Goal: Use online tool/utility: Utilize a website feature to perform a specific function

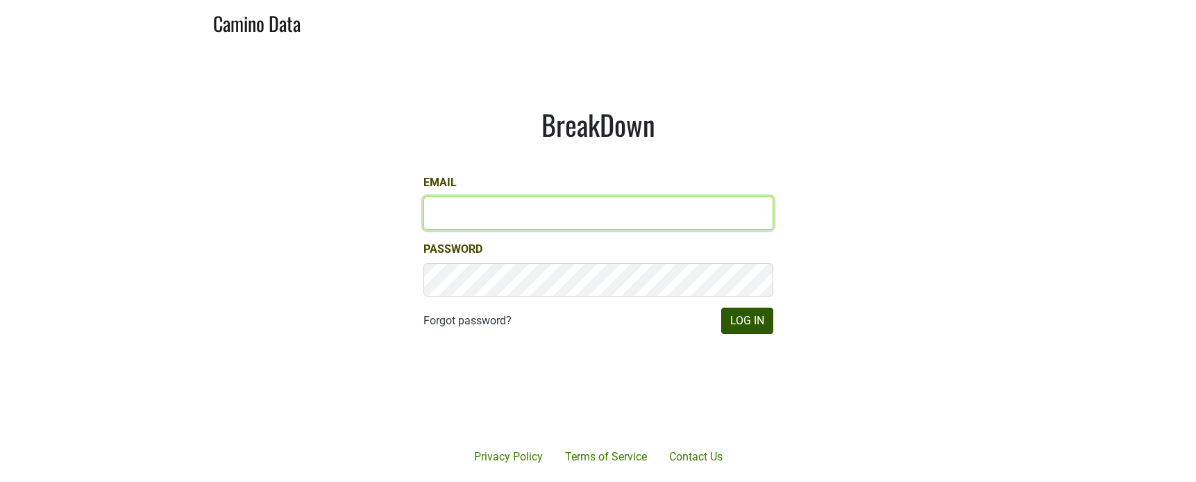
type input "sjh@desolasmezcal.com"
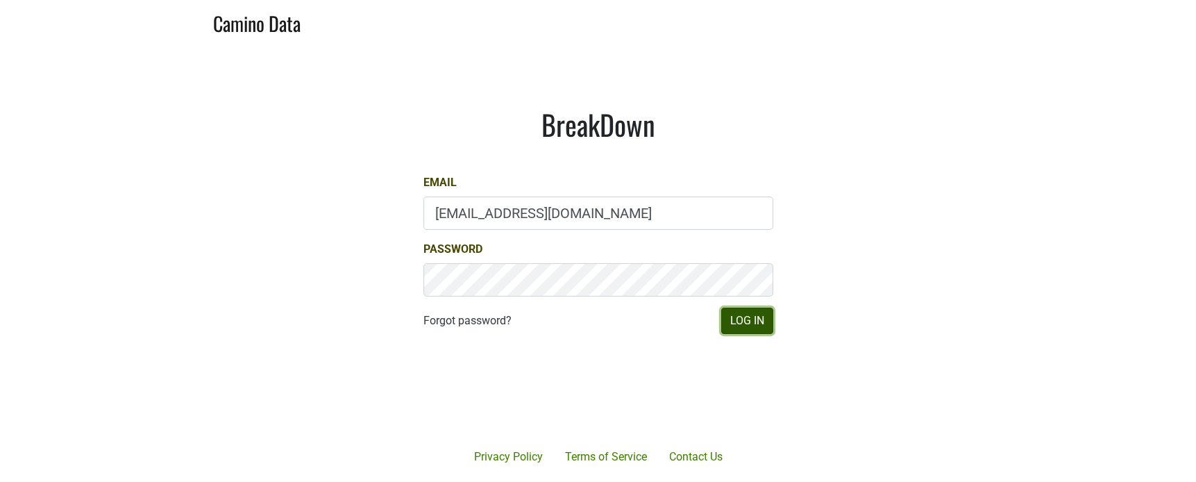
click at [756, 320] on button "Log In" at bounding box center [747, 321] width 52 height 26
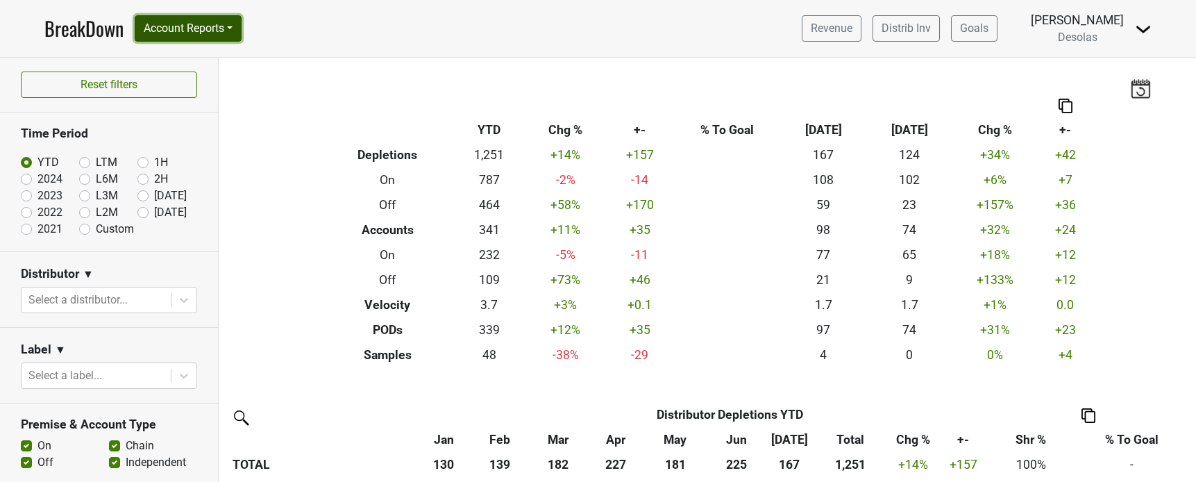
click at [191, 24] on button "Account Reports" at bounding box center [188, 28] width 107 height 26
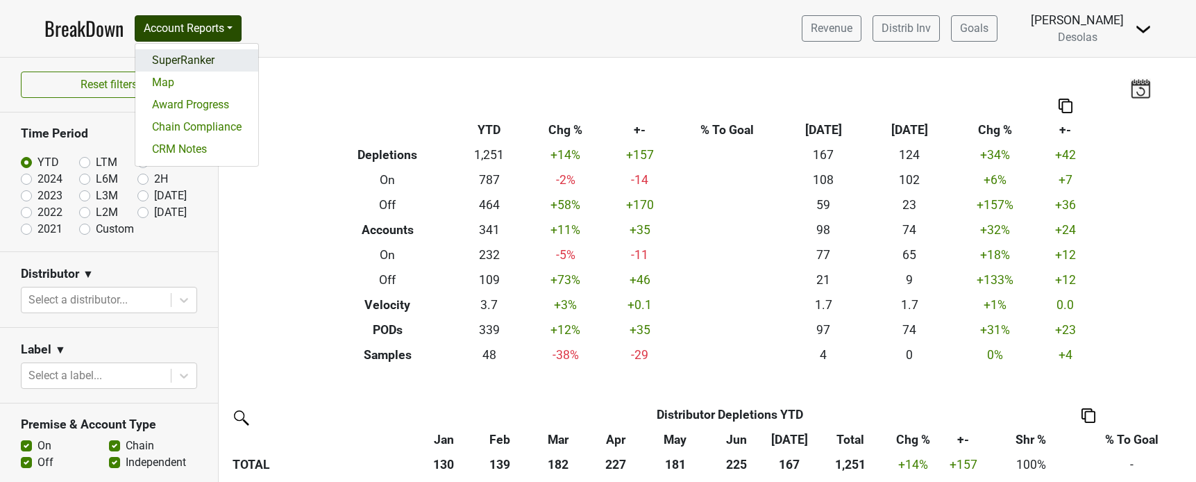
click at [206, 58] on link "SuperRanker" at bounding box center [196, 60] width 123 height 22
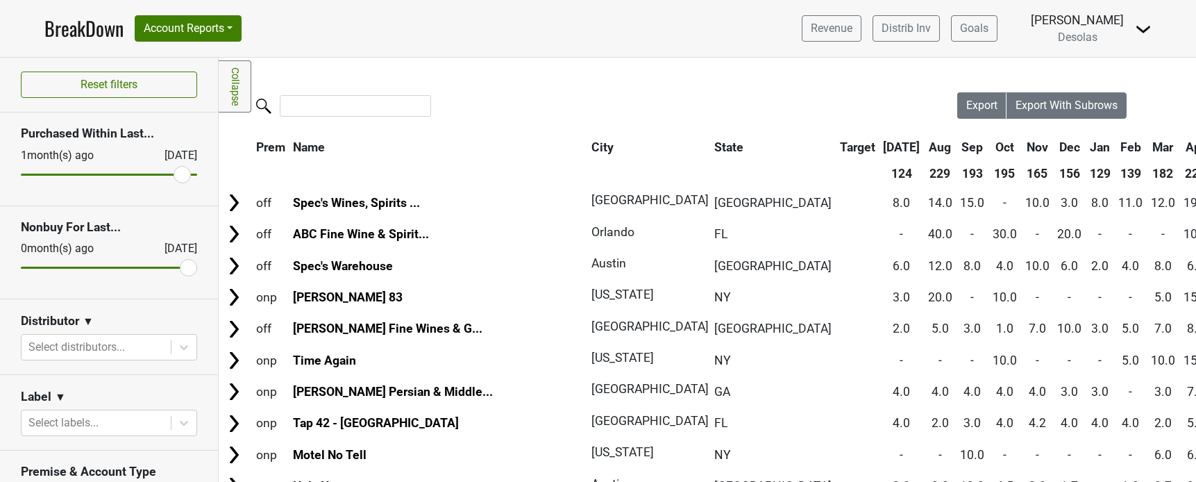
drag, startPoint x: 33, startPoint y: 175, endPoint x: 181, endPoint y: 191, distance: 148.7
type input "1"
click at [181, 176] on input "range" at bounding box center [109, 175] width 176 height 2
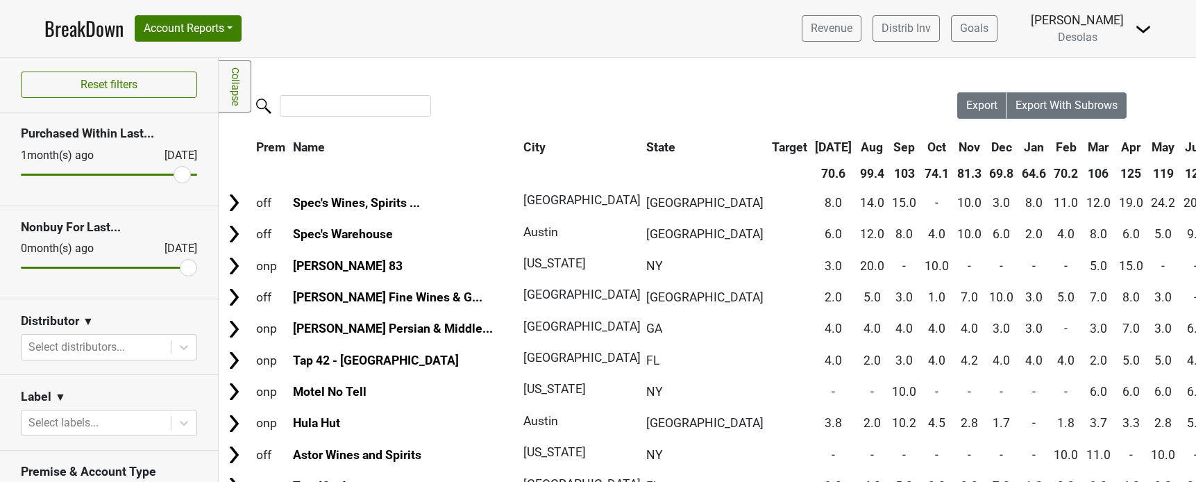
click at [88, 31] on link "BreakDown" at bounding box center [83, 28] width 79 height 29
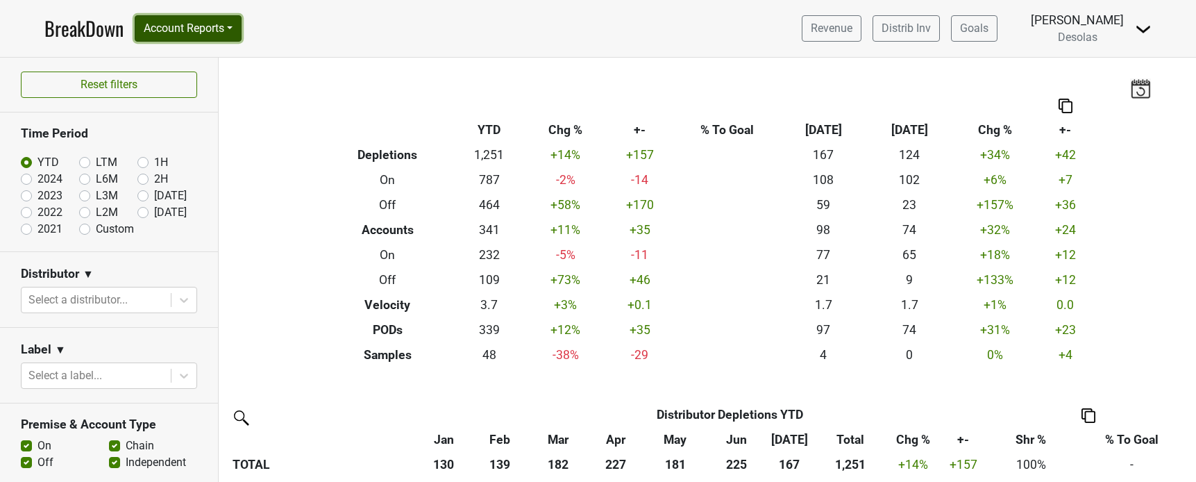
click at [183, 33] on button "Account Reports" at bounding box center [188, 28] width 107 height 26
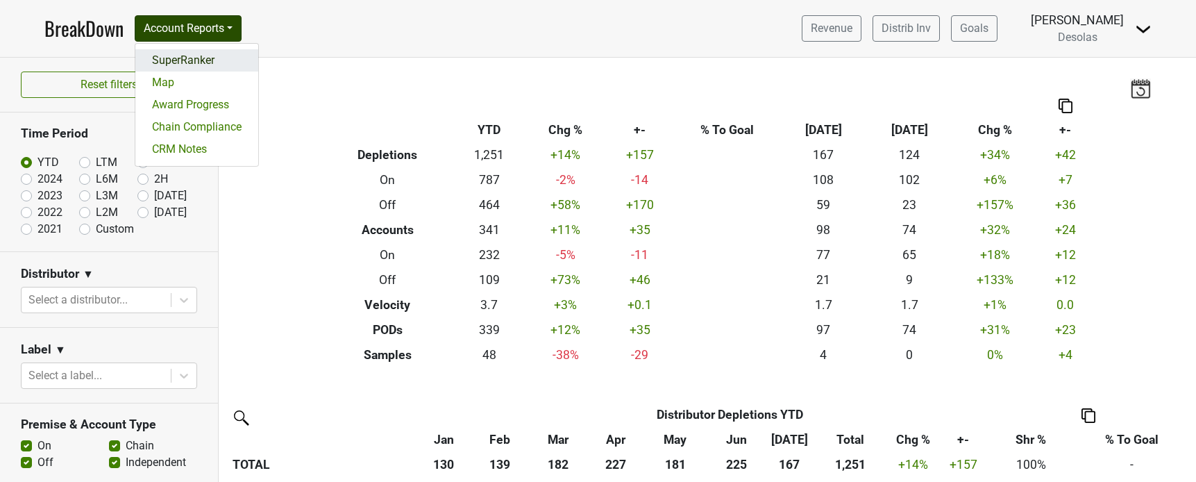
click at [194, 56] on link "SuperRanker" at bounding box center [196, 60] width 123 height 22
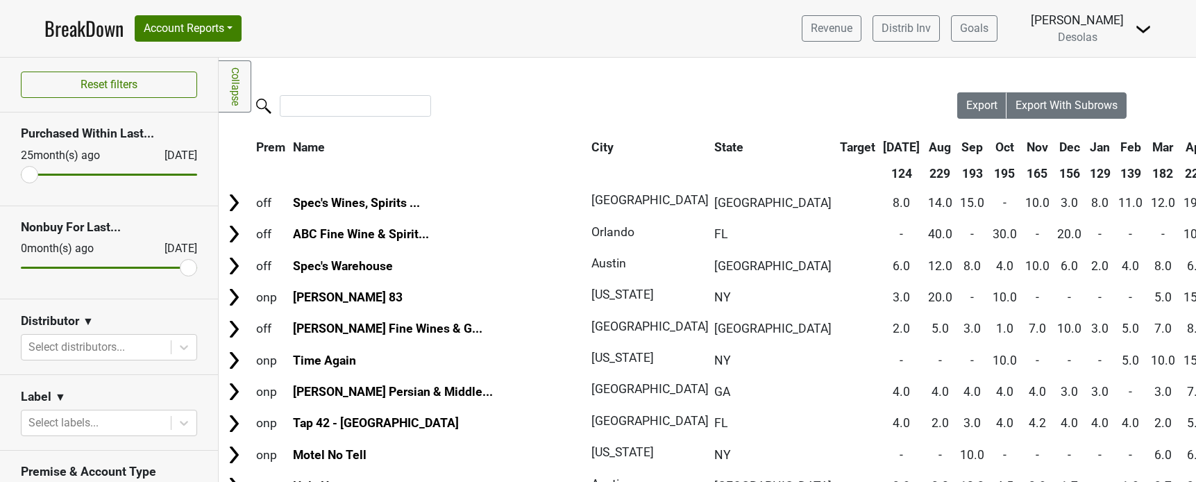
scroll to position [106, 0]
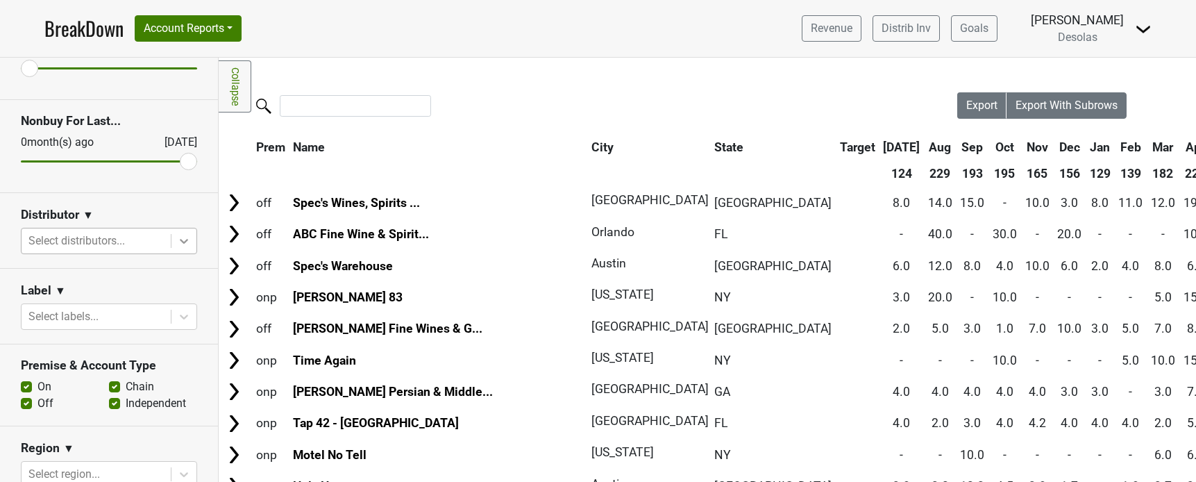
click at [188, 240] on icon at bounding box center [184, 241] width 14 height 14
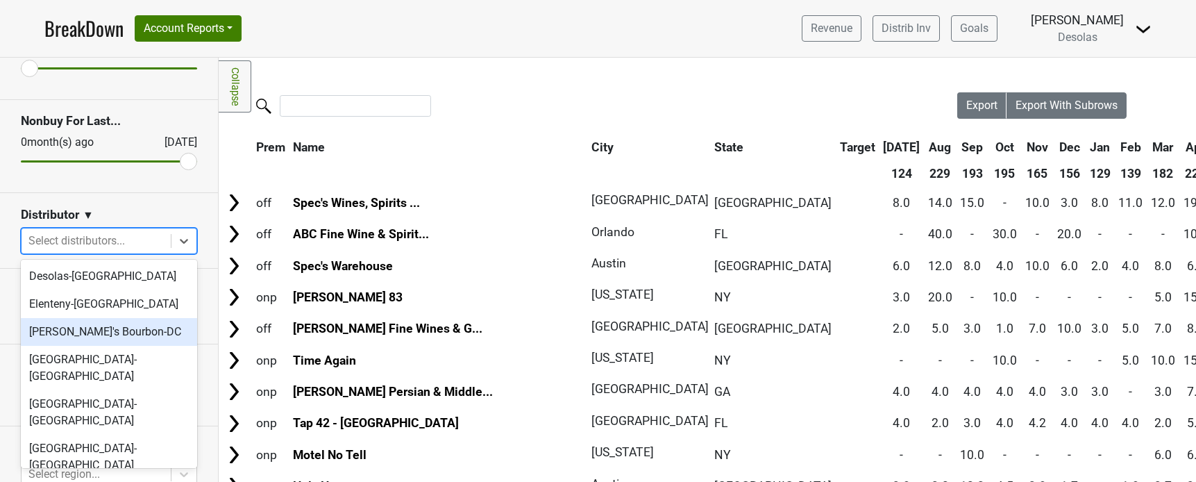
scroll to position [131, 0]
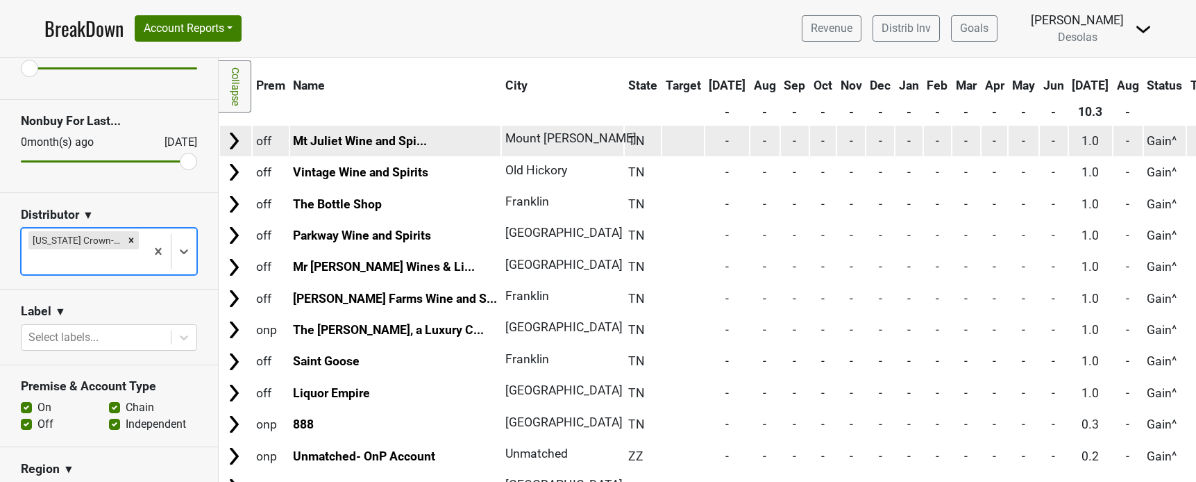
scroll to position [0, 0]
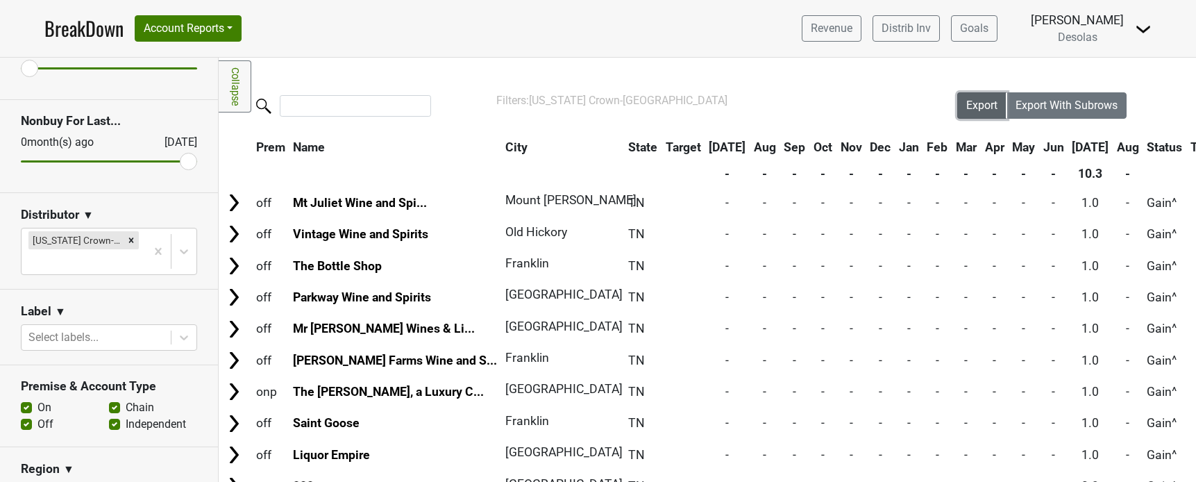
click at [977, 110] on span "Export" at bounding box center [981, 105] width 31 height 13
